Goal: Task Accomplishment & Management: Use online tool/utility

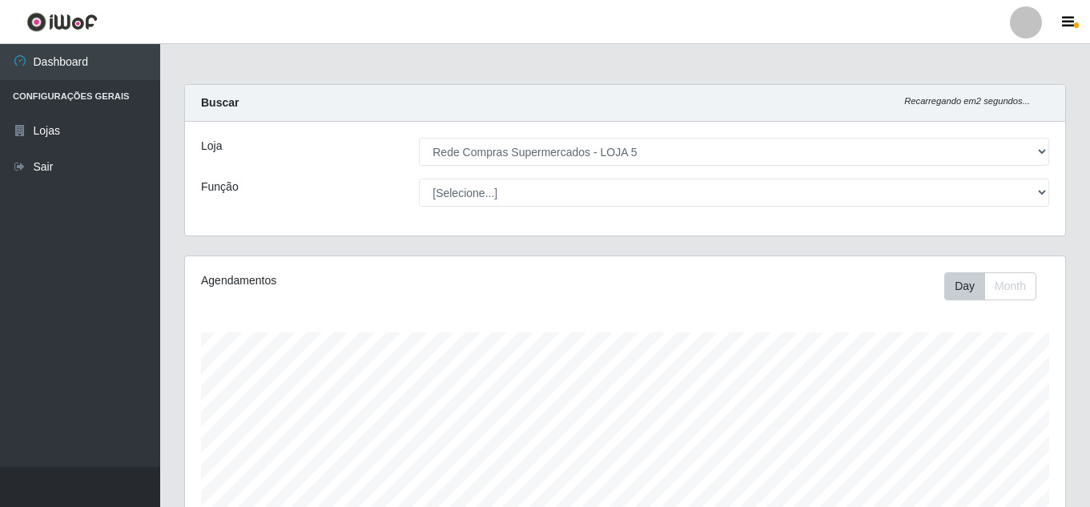
select select "397"
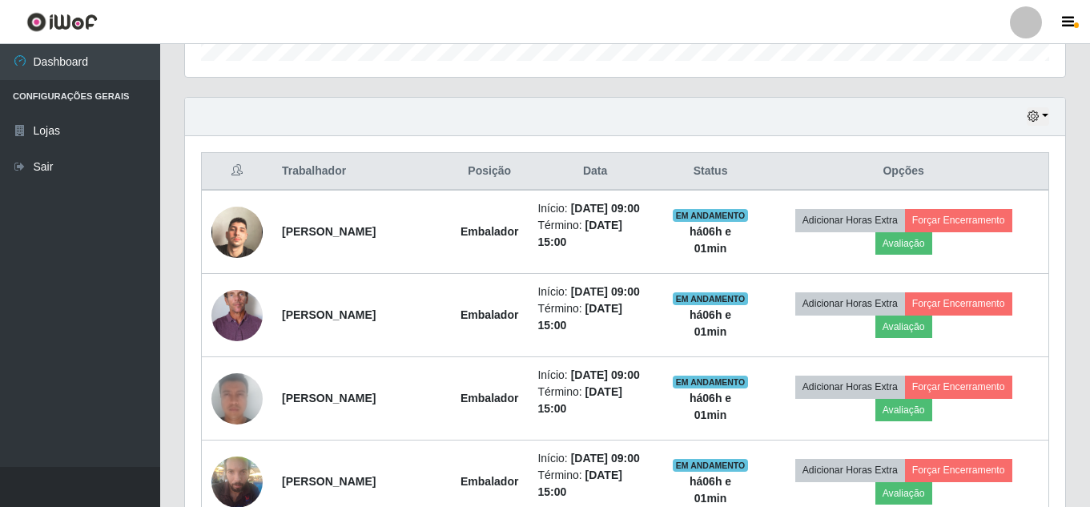
scroll to position [332, 880]
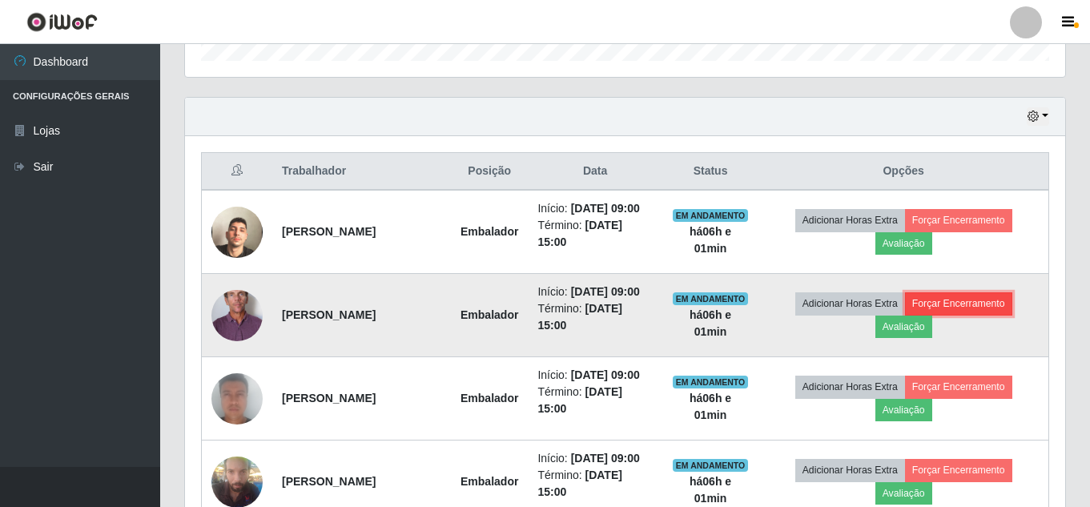
click at [976, 315] on button "Forçar Encerramento" at bounding box center [958, 303] width 107 height 22
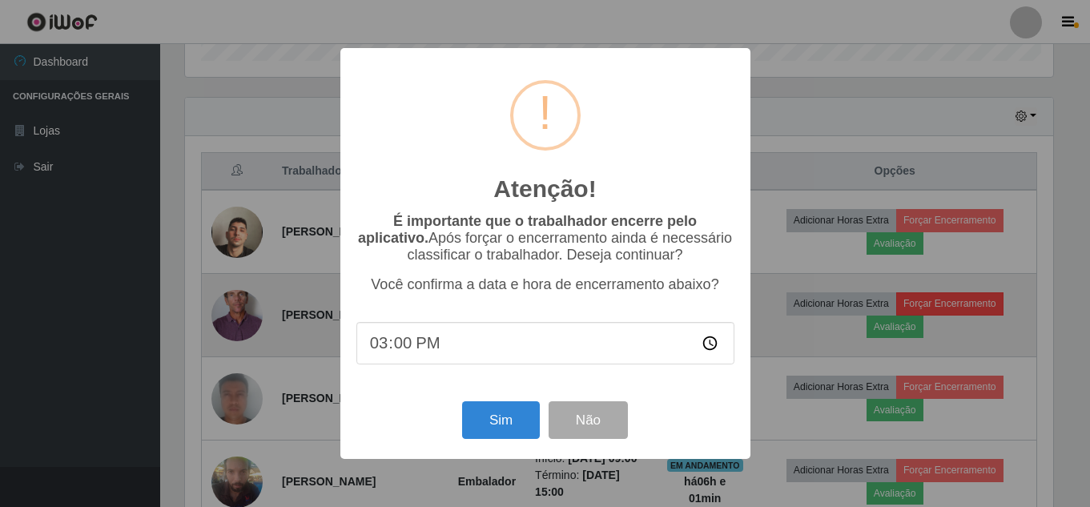
scroll to position [332, 872]
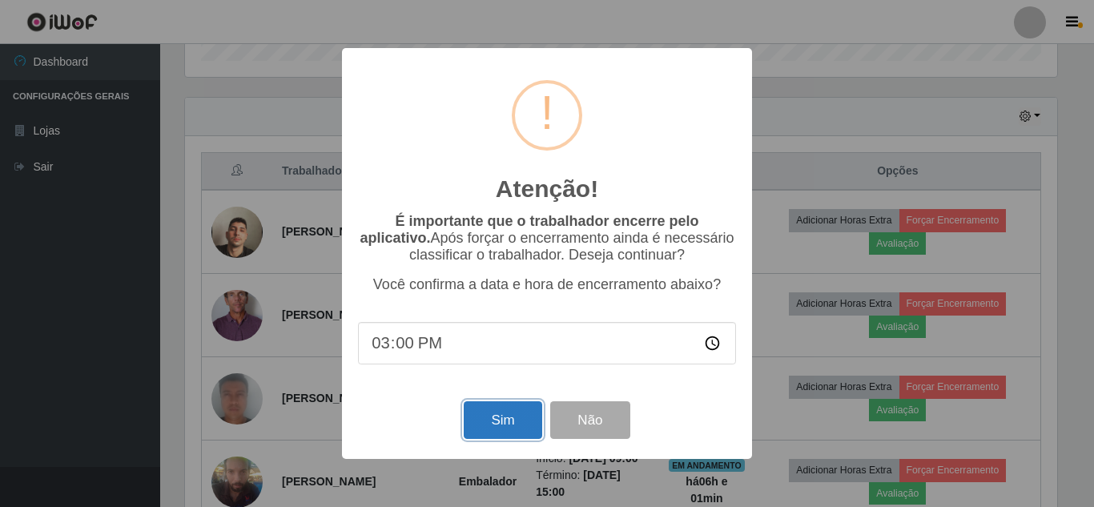
click at [502, 429] on button "Sim" at bounding box center [503, 420] width 78 height 38
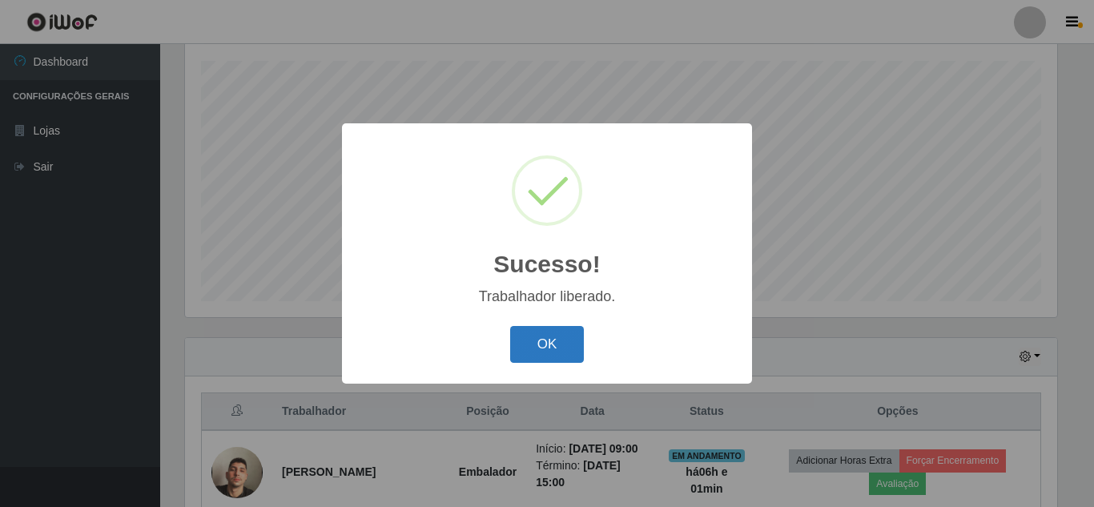
click at [541, 349] on button "OK" at bounding box center [547, 345] width 75 height 38
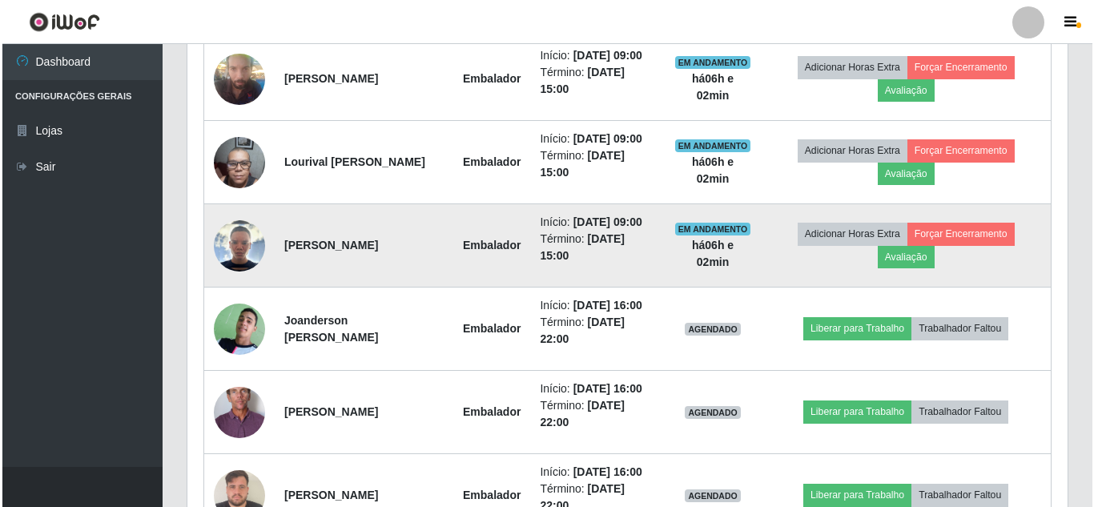
scroll to position [832, 0]
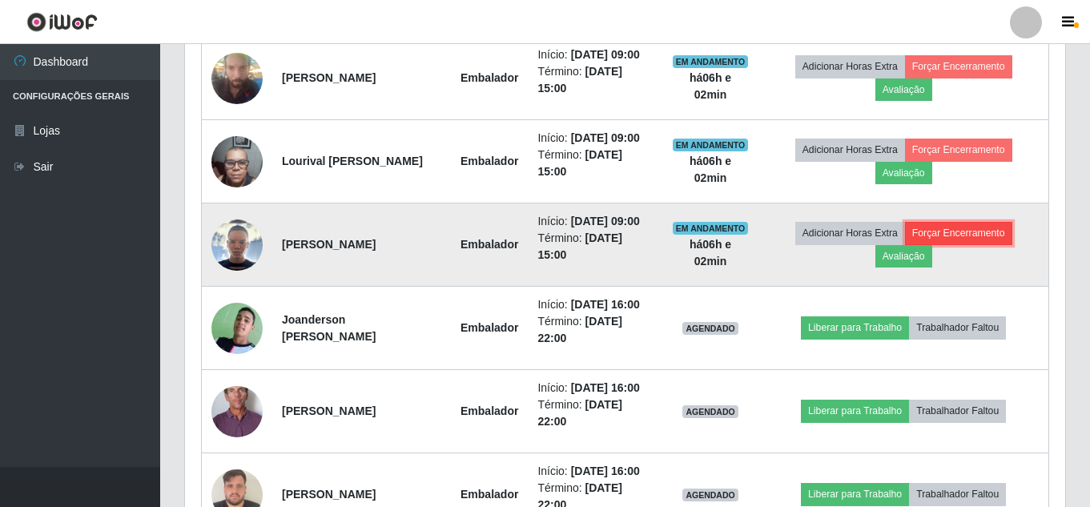
click at [980, 244] on button "Forçar Encerramento" at bounding box center [958, 233] width 107 height 22
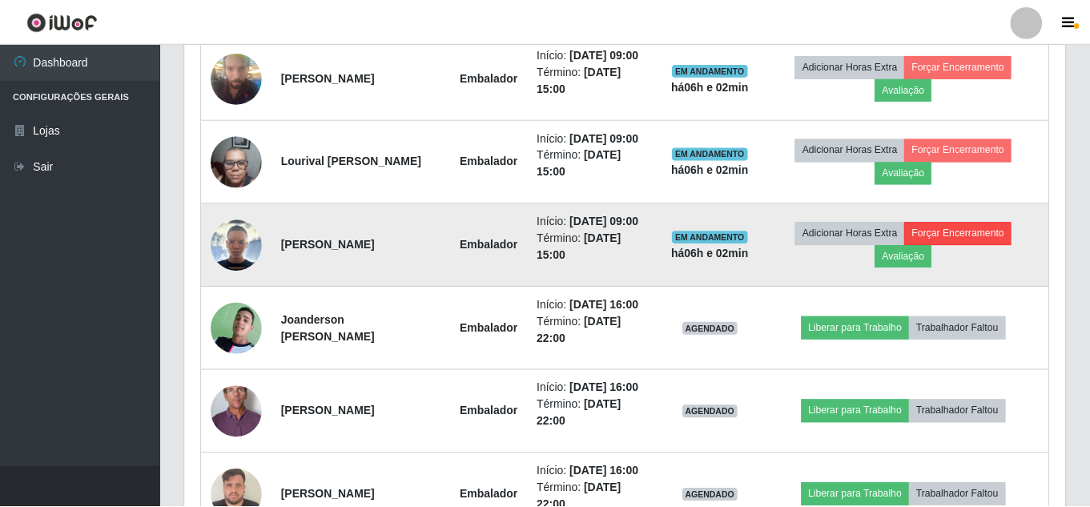
scroll to position [332, 872]
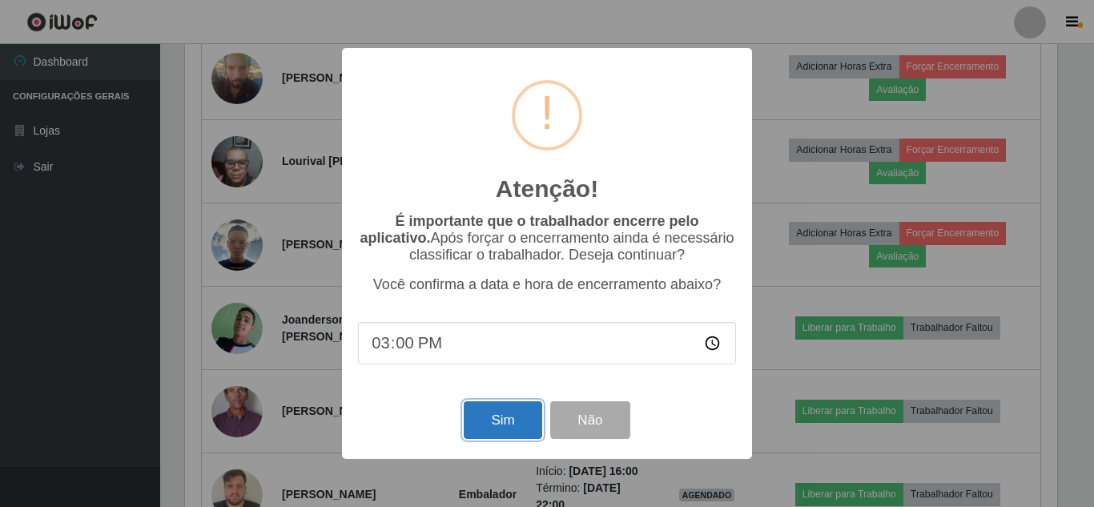
click at [502, 418] on button "Sim" at bounding box center [503, 420] width 78 height 38
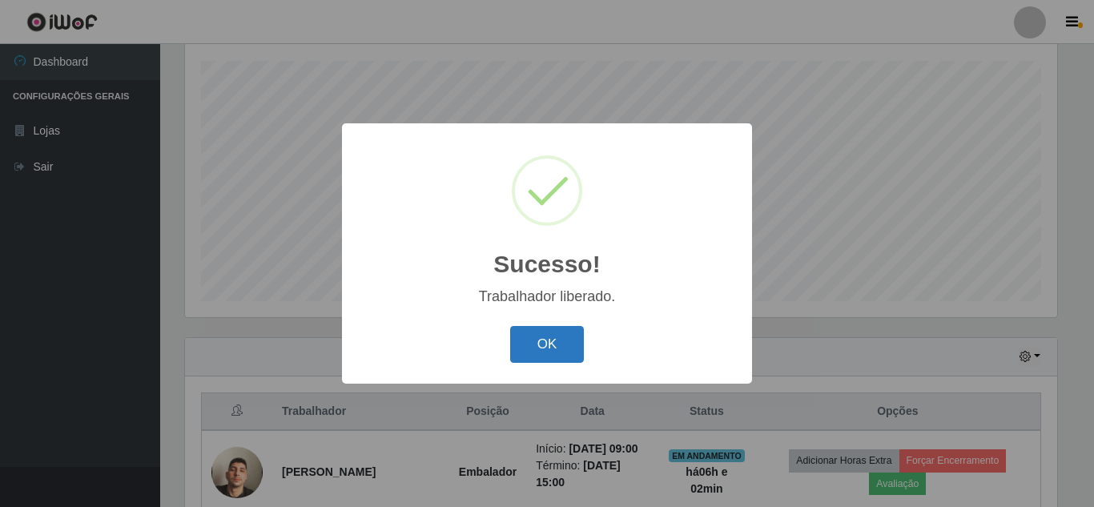
click at [541, 339] on button "OK" at bounding box center [547, 345] width 75 height 38
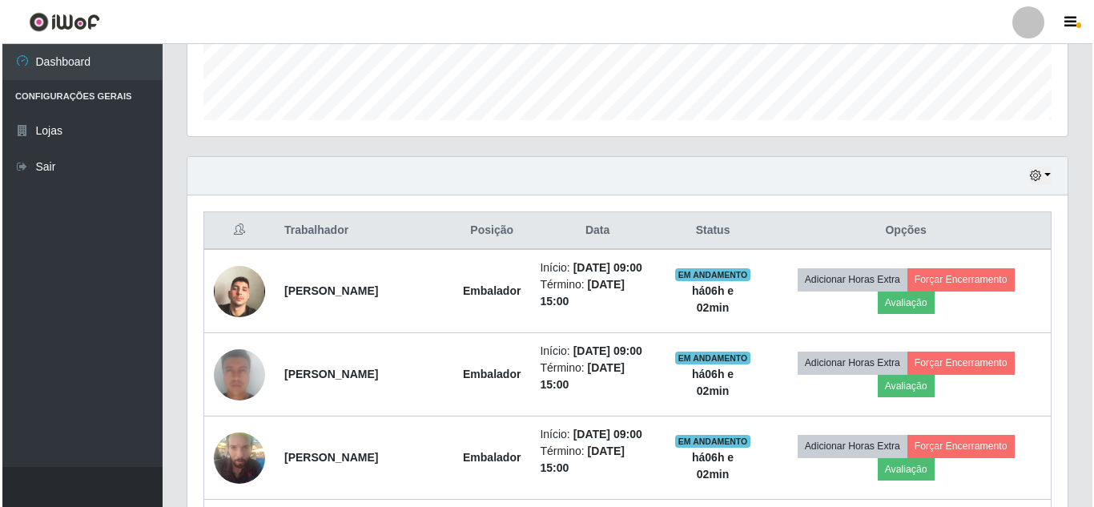
scroll to position [512, 0]
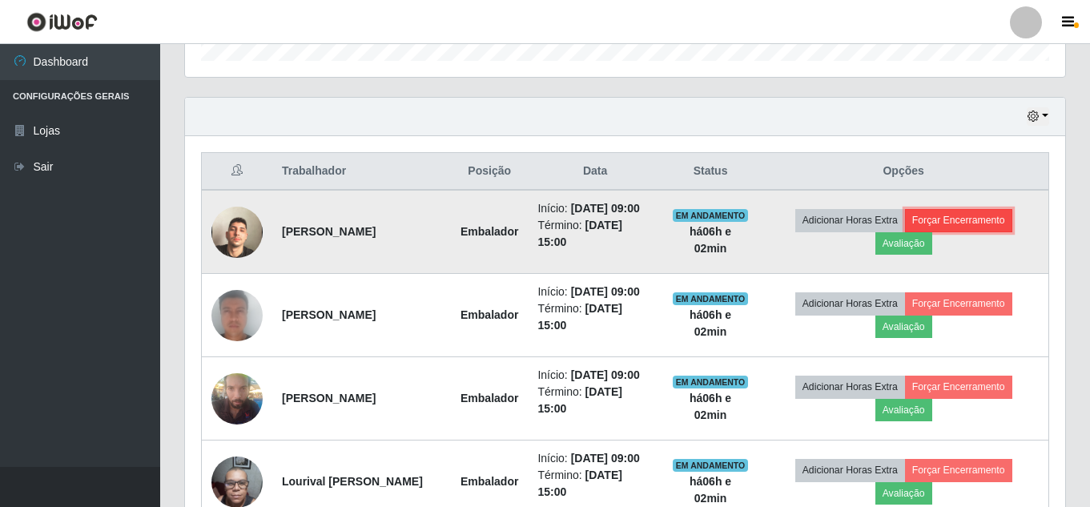
click at [968, 228] on button "Forçar Encerramento" at bounding box center [958, 220] width 107 height 22
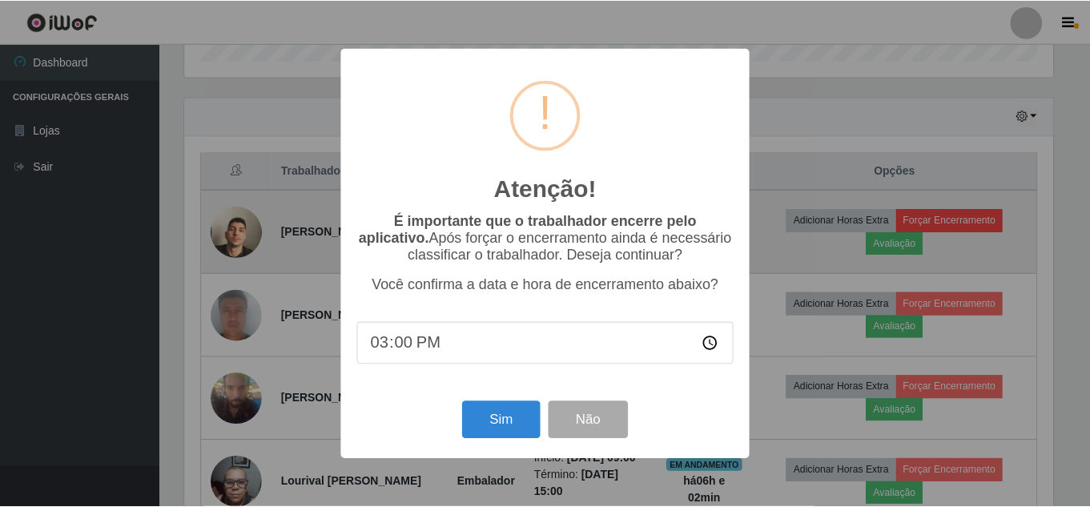
scroll to position [332, 872]
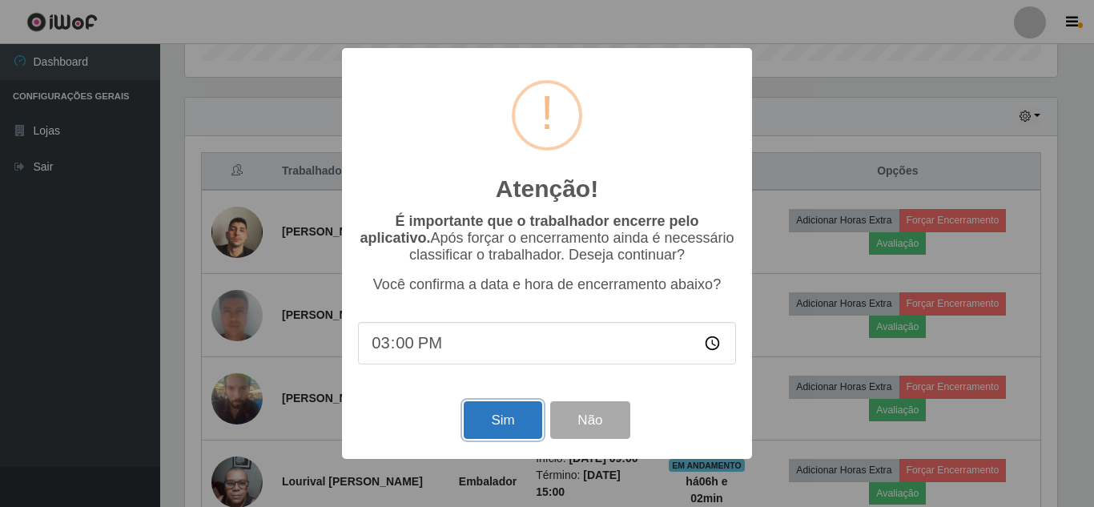
click at [514, 424] on button "Sim" at bounding box center [503, 420] width 78 height 38
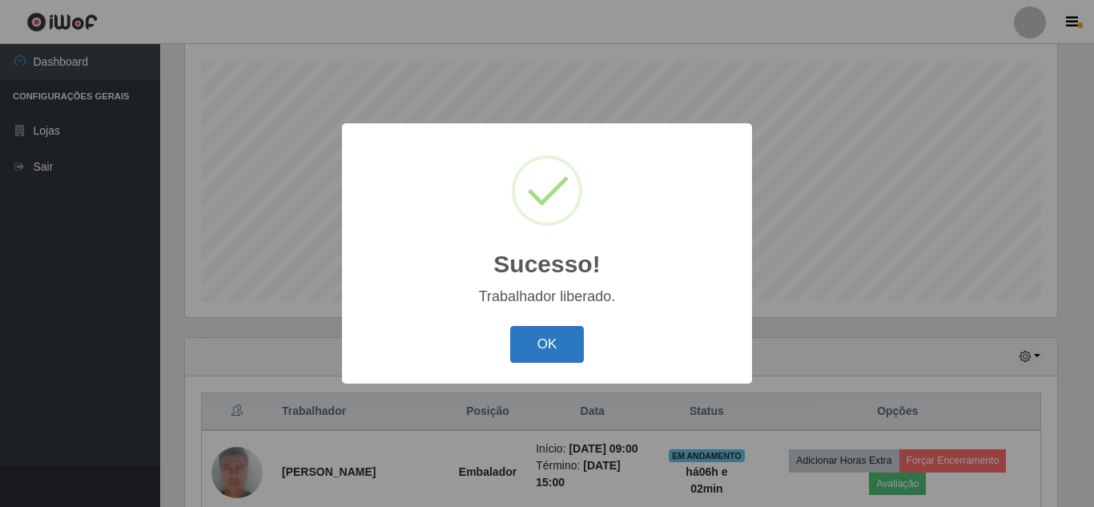
click at [518, 347] on button "OK" at bounding box center [547, 345] width 75 height 38
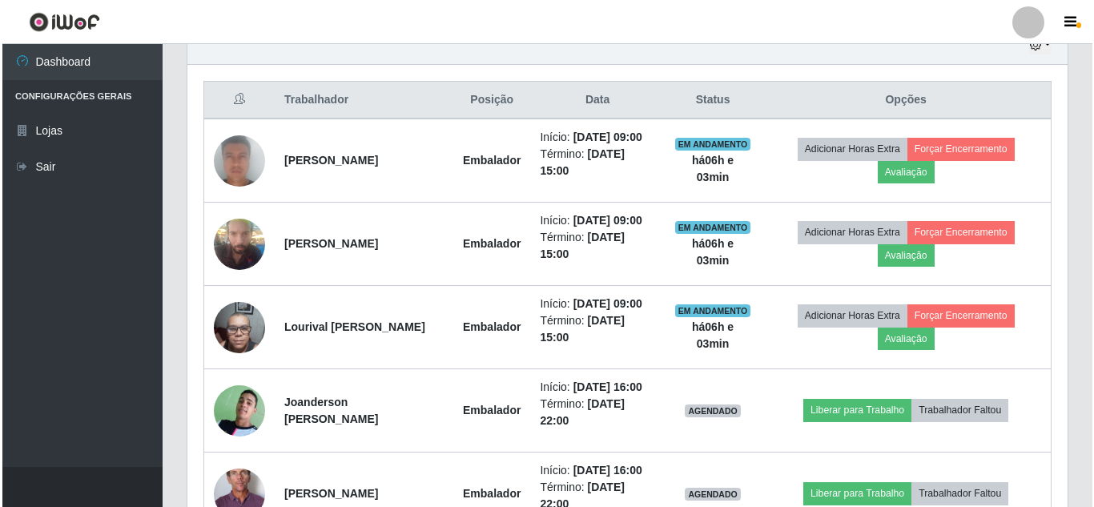
scroll to position [592, 0]
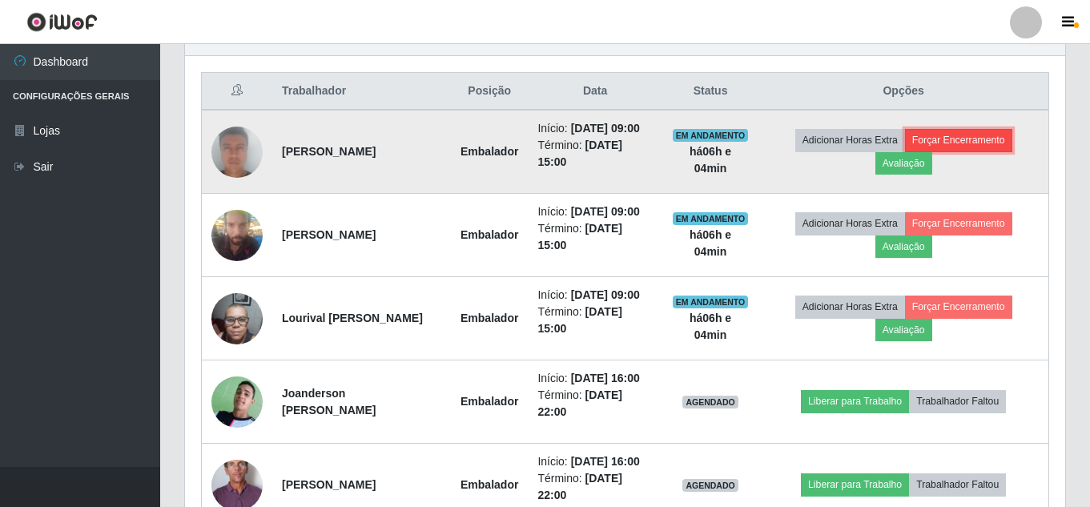
click at [976, 145] on button "Forçar Encerramento" at bounding box center [958, 140] width 107 height 22
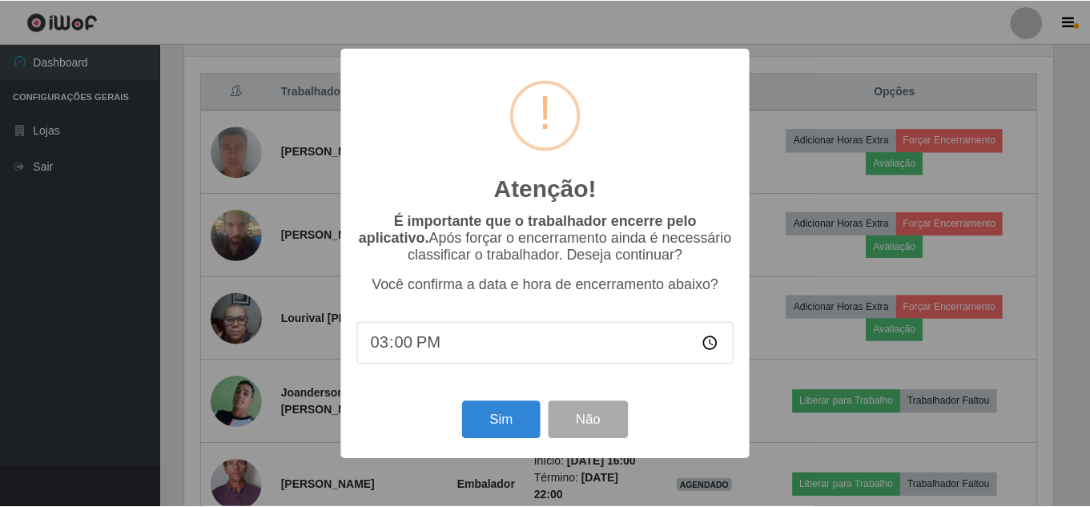
scroll to position [332, 872]
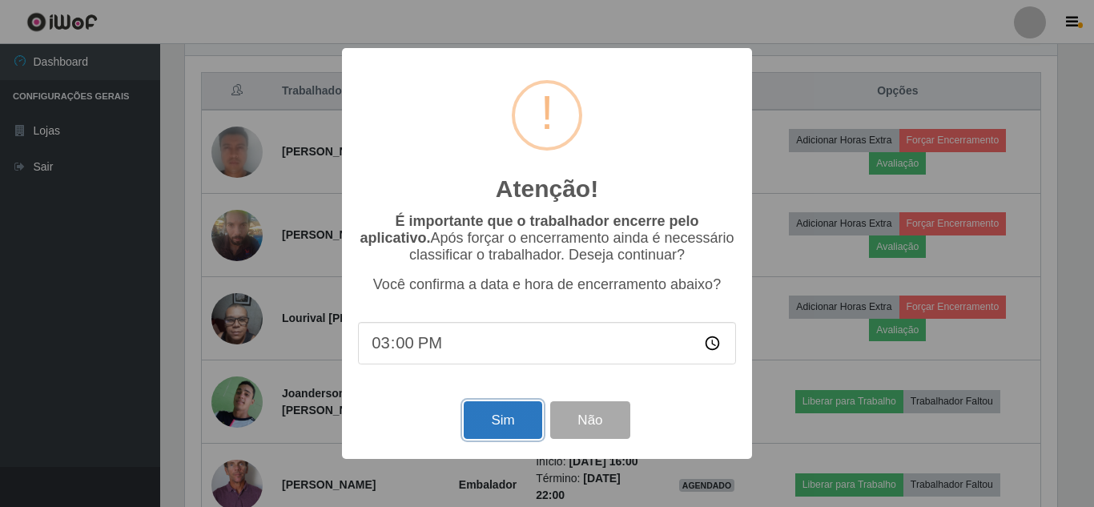
click at [480, 422] on button "Sim" at bounding box center [503, 420] width 78 height 38
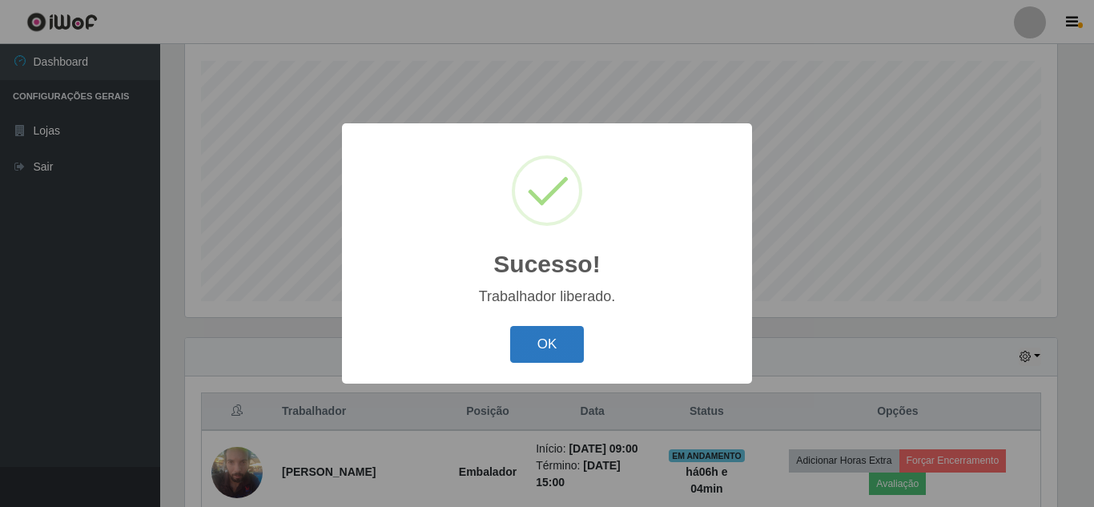
click at [546, 340] on button "OK" at bounding box center [547, 345] width 75 height 38
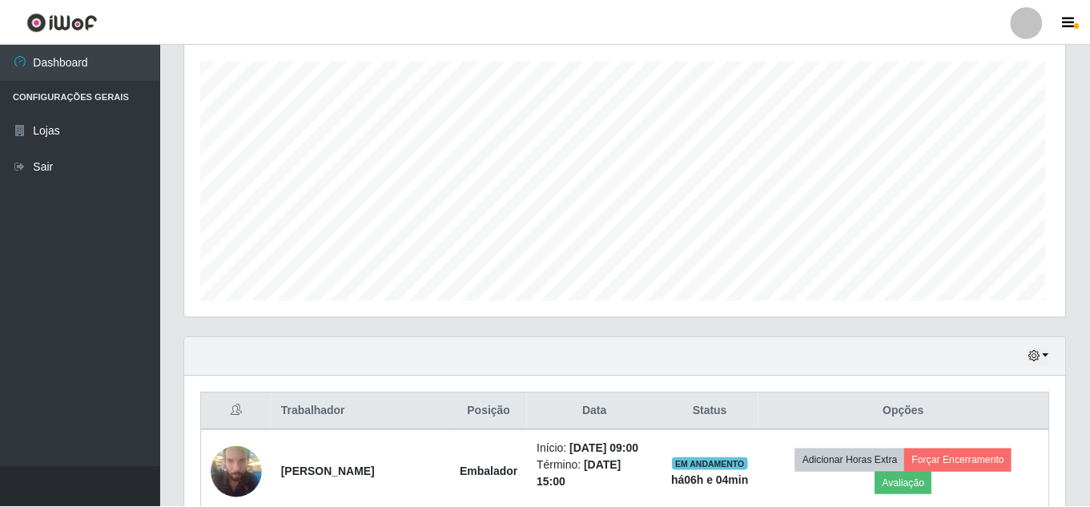
scroll to position [332, 880]
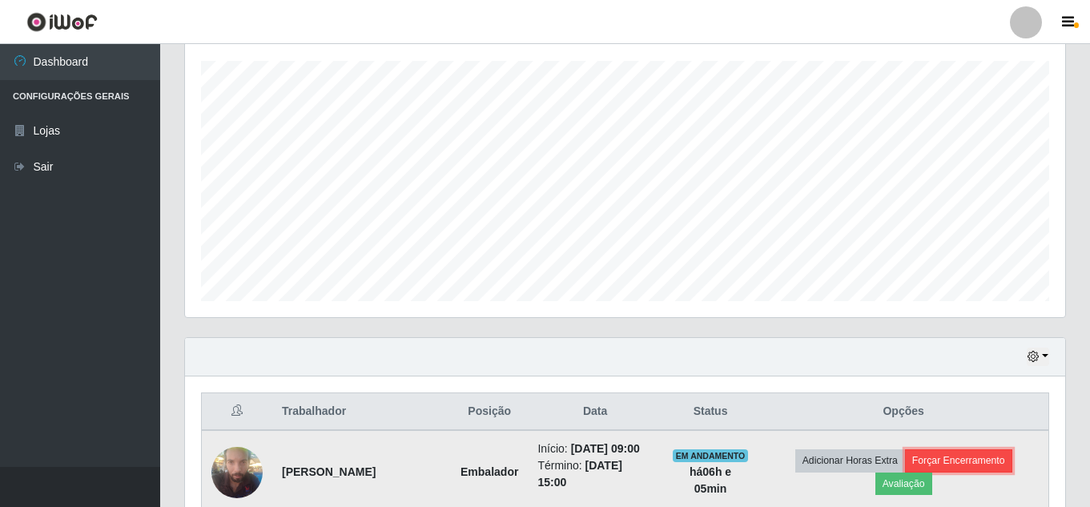
click at [979, 472] on button "Forçar Encerramento" at bounding box center [958, 460] width 107 height 22
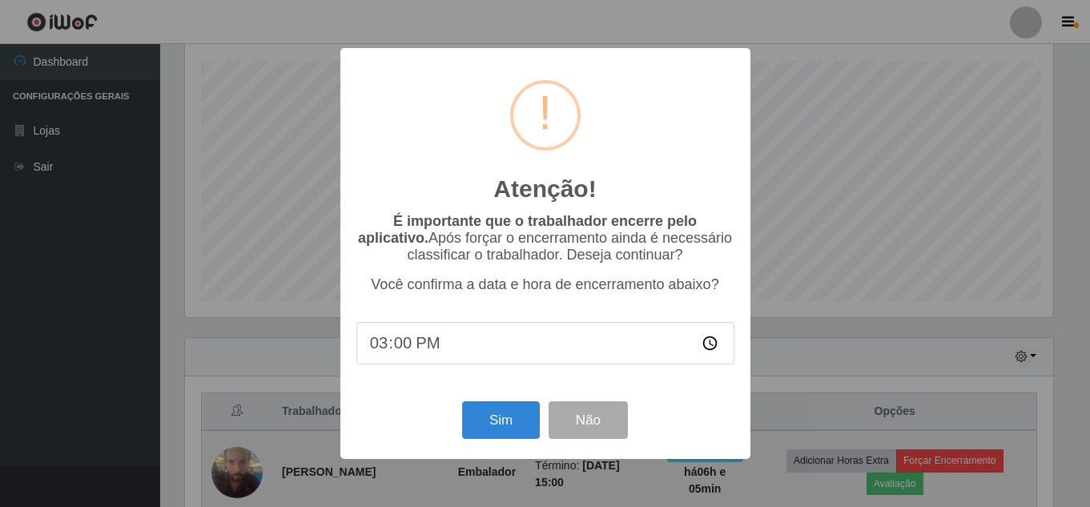
scroll to position [332, 872]
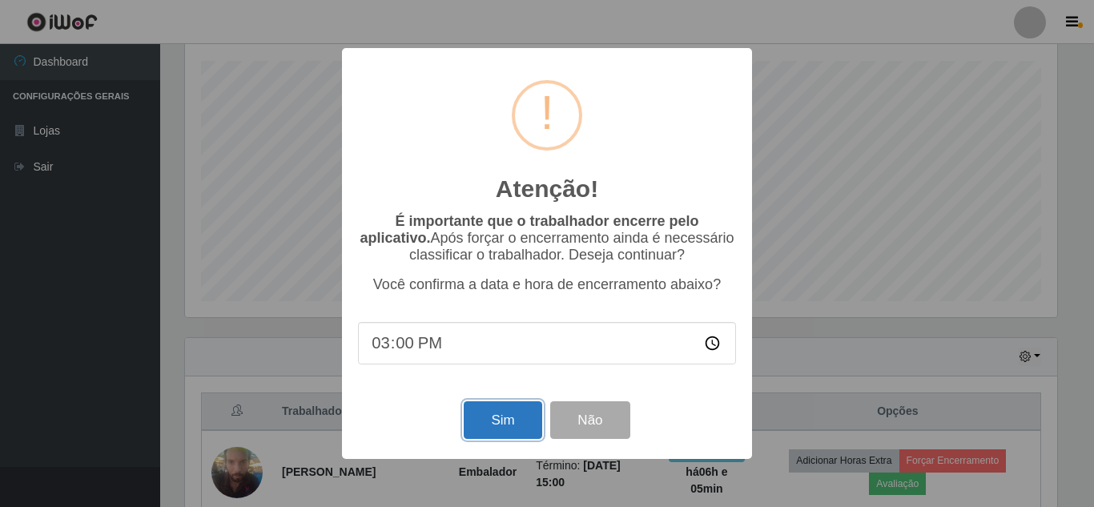
click at [493, 423] on button "Sim" at bounding box center [503, 420] width 78 height 38
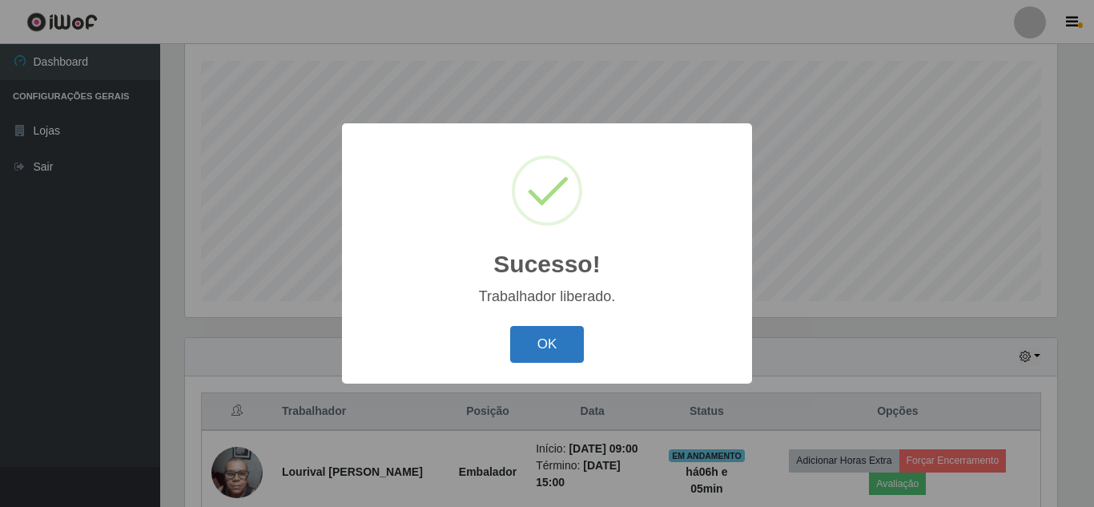
click at [552, 348] on button "OK" at bounding box center [547, 345] width 75 height 38
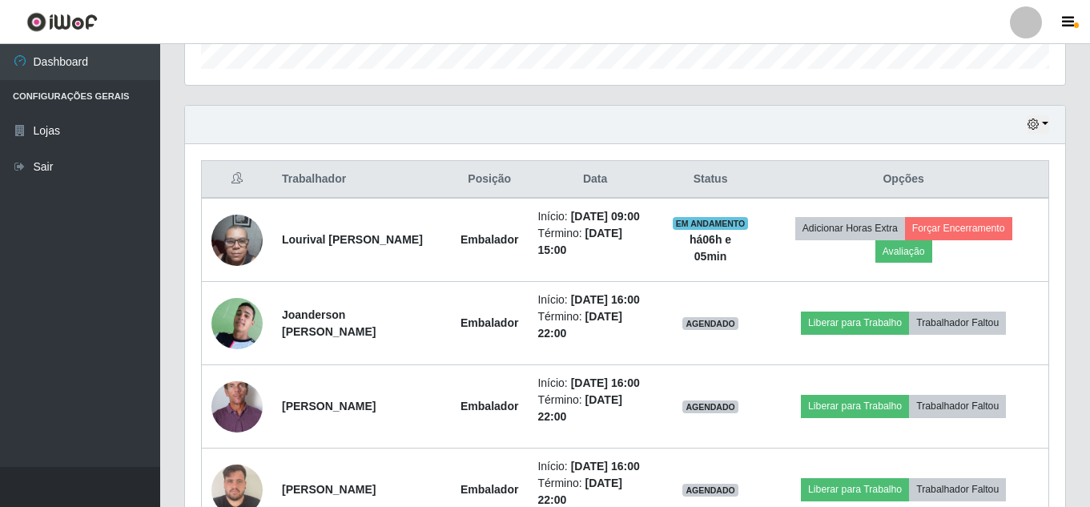
scroll to position [512, 0]
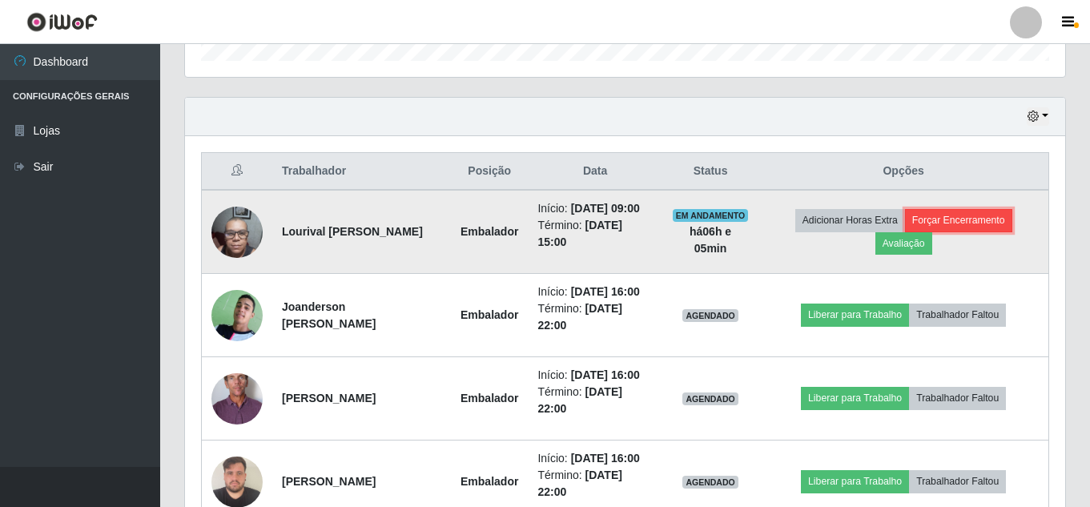
click at [963, 225] on button "Forçar Encerramento" at bounding box center [958, 220] width 107 height 22
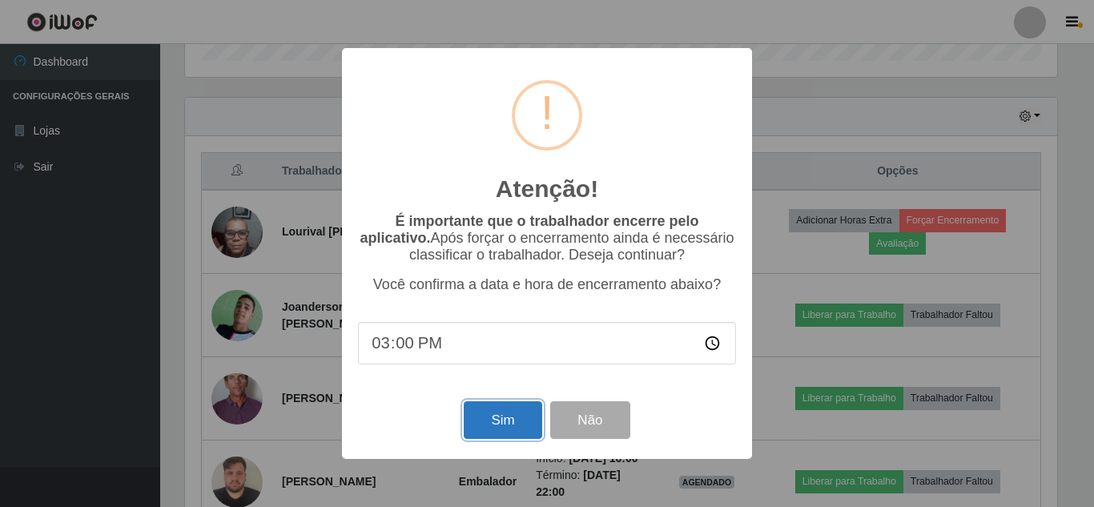
click at [505, 422] on button "Sim" at bounding box center [503, 420] width 78 height 38
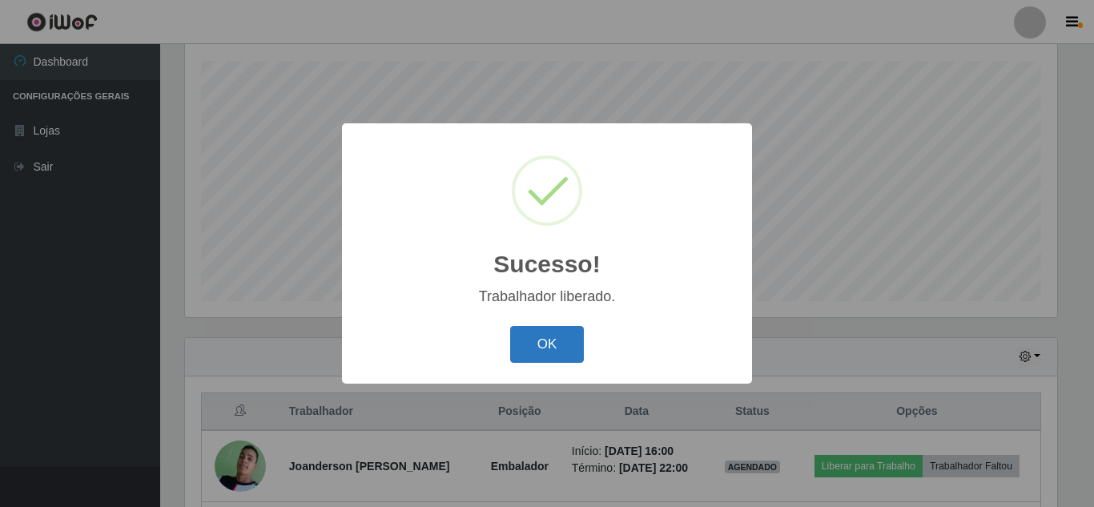
click at [538, 350] on button "OK" at bounding box center [547, 345] width 75 height 38
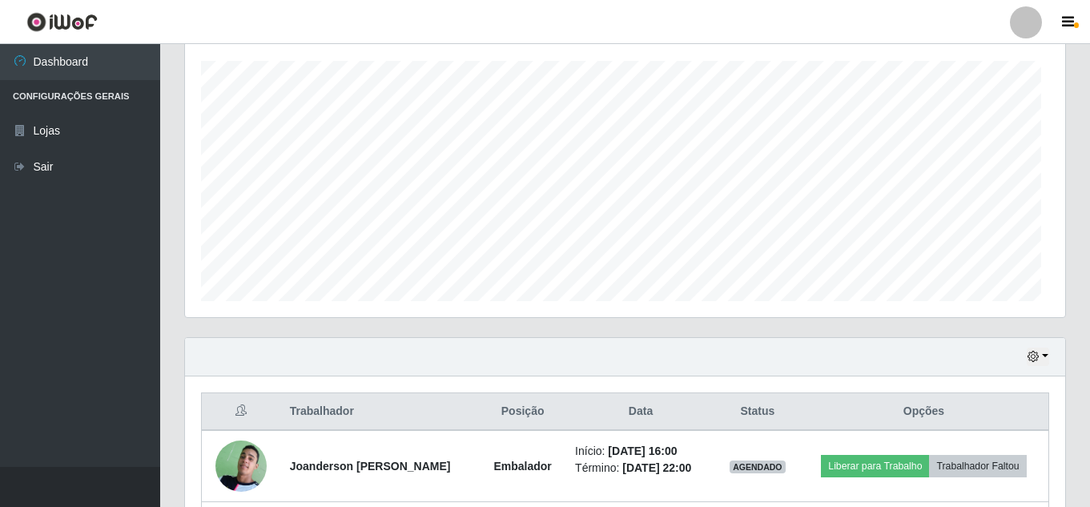
scroll to position [332, 880]
